Goal: Task Accomplishment & Management: Complete application form

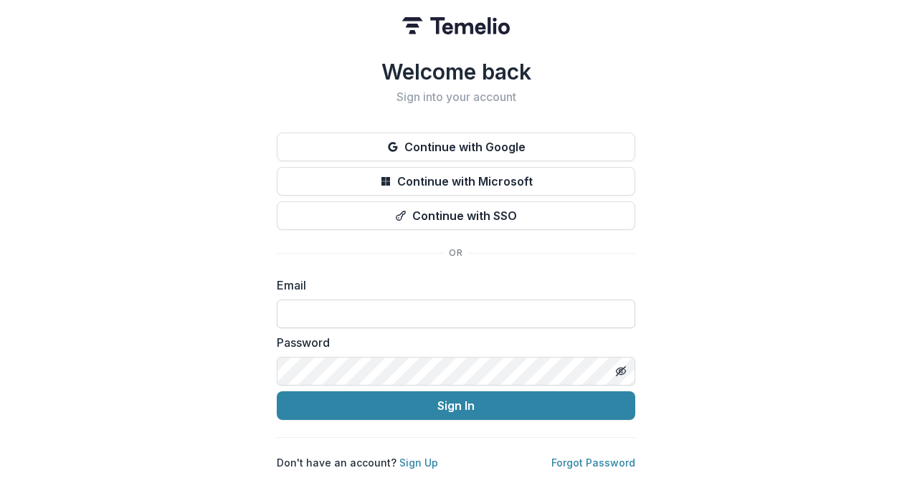
click at [398, 305] on input at bounding box center [456, 314] width 359 height 29
click at [412, 301] on input at bounding box center [456, 314] width 359 height 29
type input "**********"
click at [277, 392] on button "Sign In" at bounding box center [456, 406] width 359 height 29
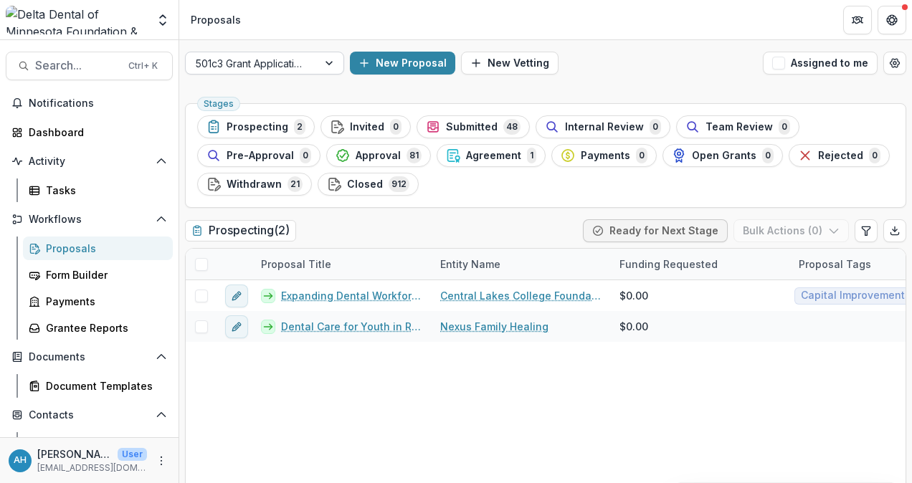
click at [268, 60] on div at bounding box center [252, 64] width 112 height 18
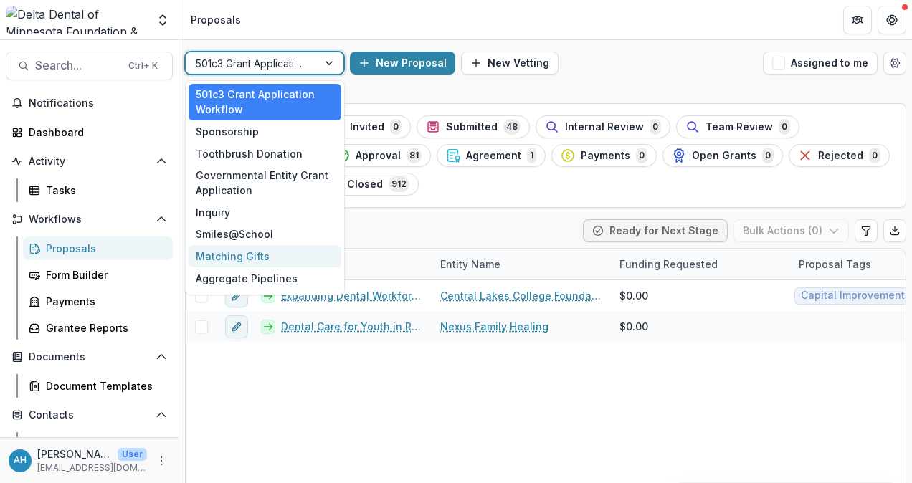
click at [240, 255] on div "Matching Gifts" at bounding box center [265, 256] width 153 height 22
